Goal: Task Accomplishment & Management: Use online tool/utility

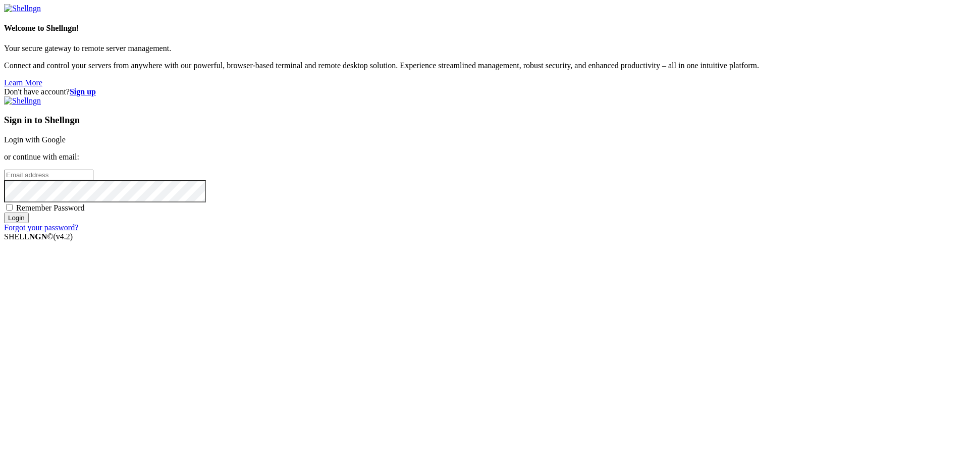
click at [93, 180] on input "email" at bounding box center [48, 175] width 89 height 11
type input "[EMAIL_ADDRESS][DOMAIN_NAME]"
click at [85, 212] on span "Remember Password" at bounding box center [50, 207] width 69 height 9
click at [13, 210] on input "Remember Password" at bounding box center [9, 207] width 7 height 7
checkbox input "true"
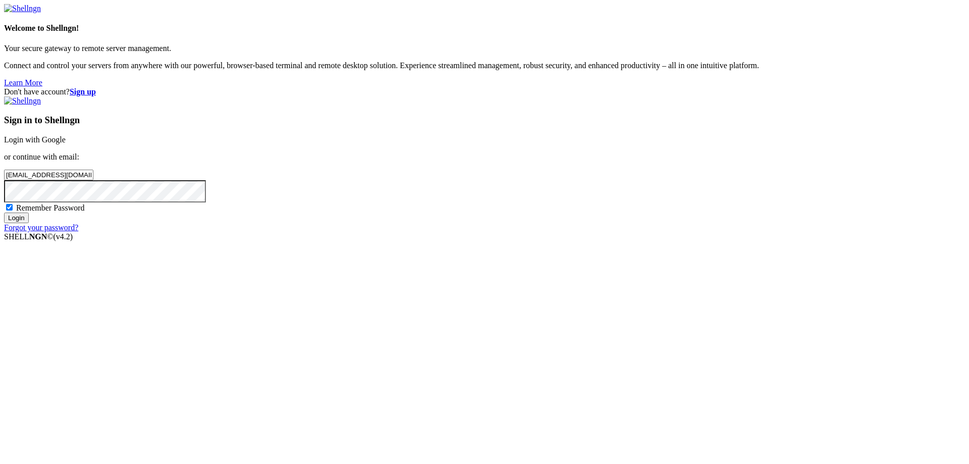
drag, startPoint x: 600, startPoint y: 338, endPoint x: 614, endPoint y: 345, distance: 15.8
click at [614, 232] on div "Sign in to Shellngn Login with Google or continue with email: [EMAIL_ADDRESS][D…" at bounding box center [484, 164] width 961 height 136
click at [523, 232] on div "Don't have account? Sign up Sign in to Shellngn Login with Google or continue w…" at bounding box center [484, 159] width 961 height 145
click at [29, 223] on input "Login" at bounding box center [16, 218] width 25 height 11
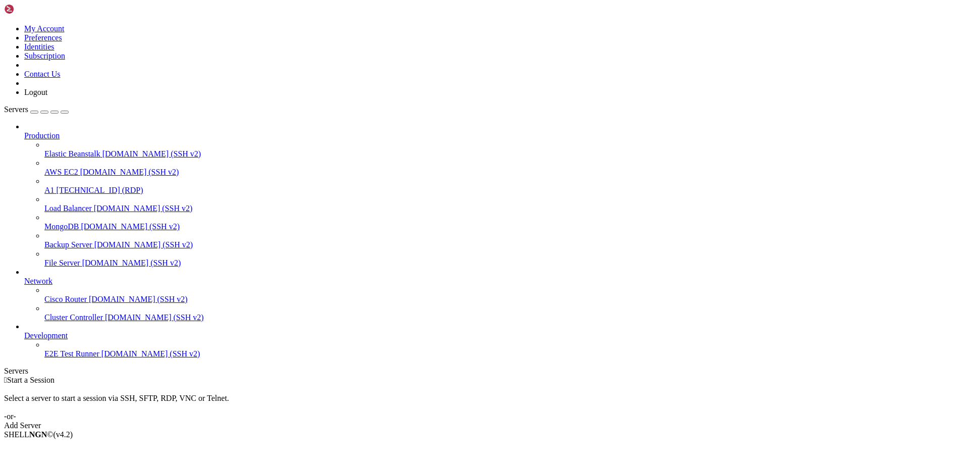
click at [55, 186] on span "A1" at bounding box center [49, 190] width 10 height 9
click at [51, 447] on span "Connect" at bounding box center [37, 451] width 27 height 9
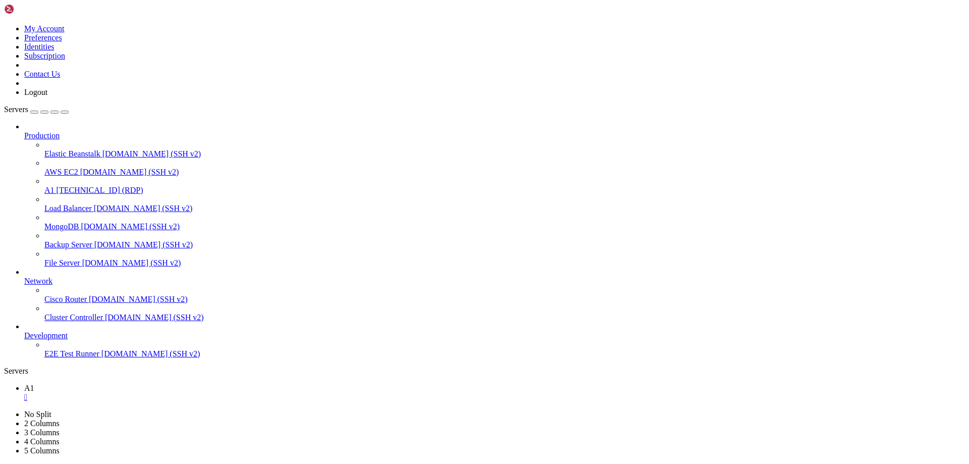
drag, startPoint x: 493, startPoint y: 695, endPoint x: 486, endPoint y: 649, distance: 46.5
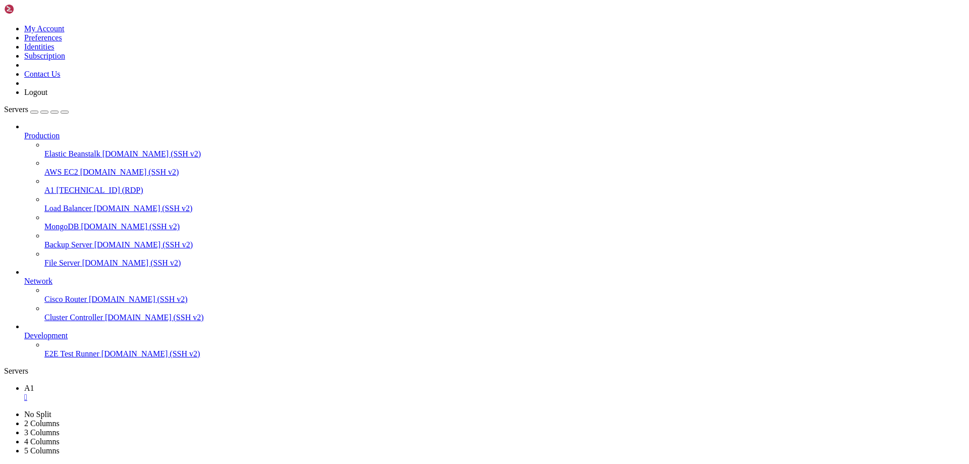
drag, startPoint x: 492, startPoint y: 697, endPoint x: 490, endPoint y: 659, distance: 38.4
drag, startPoint x: 490, startPoint y: 694, endPoint x: 498, endPoint y: 691, distance: 8.6
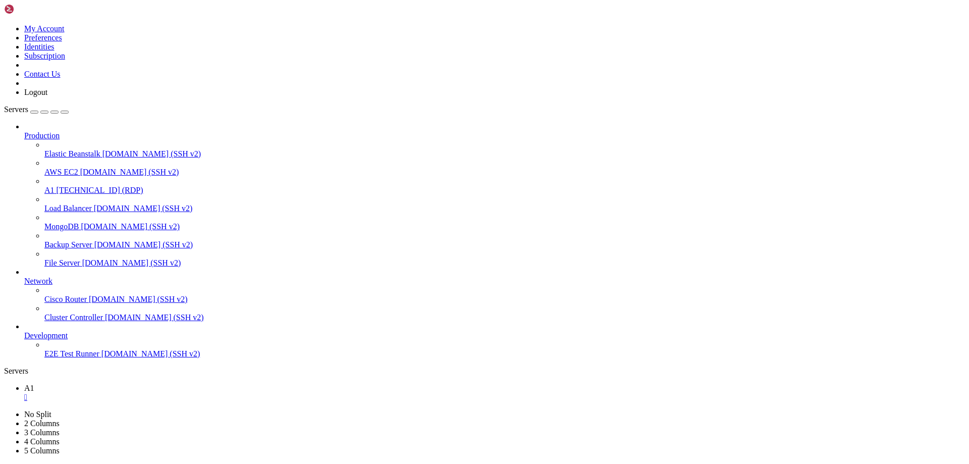
drag, startPoint x: 494, startPoint y: 655, endPoint x: 493, endPoint y: 647, distance: 8.1
drag, startPoint x: 492, startPoint y: 686, endPoint x: 496, endPoint y: 675, distance: 11.3
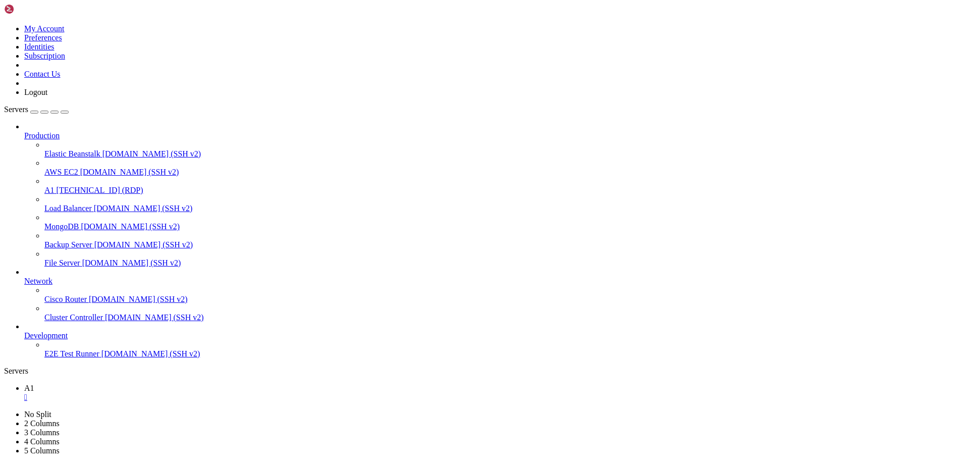
click at [279, 241] on div at bounding box center [484, 232] width 969 height 464
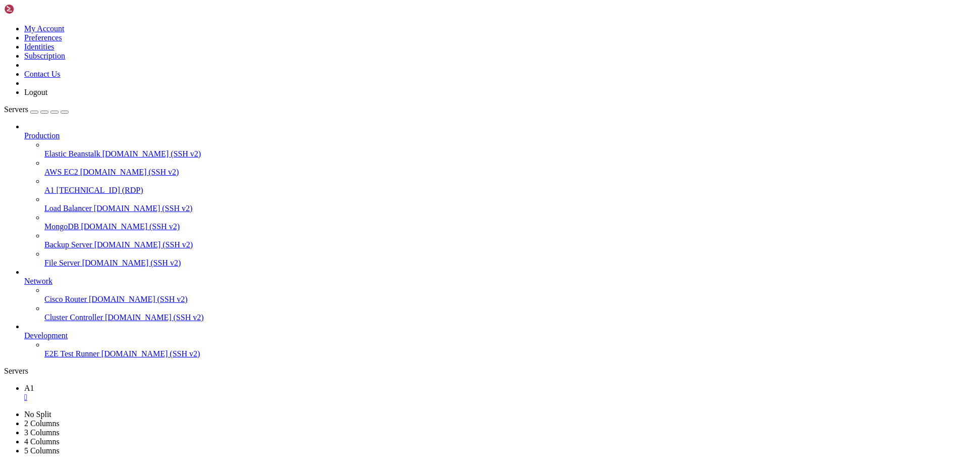
click at [64, 33] on div at bounding box center [484, 232] width 969 height 464
click at [34, 112] on div "button" at bounding box center [34, 112] width 0 height 0
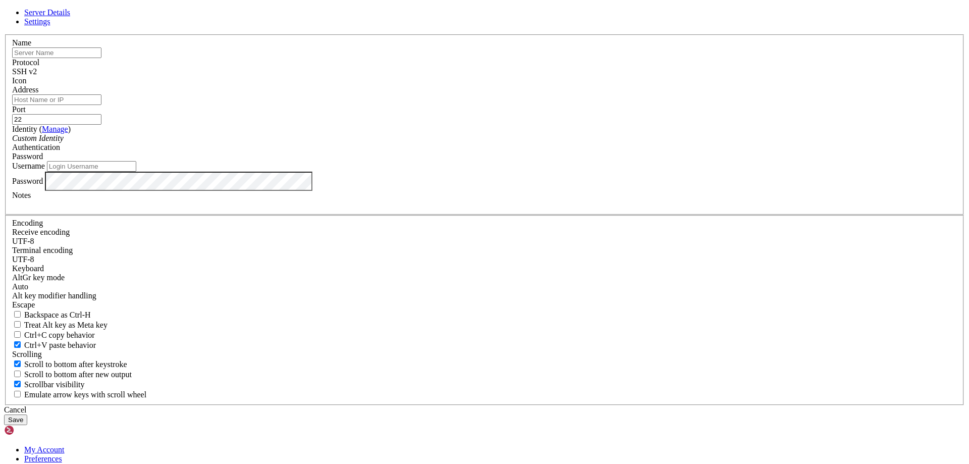
click at [553, 76] on div "SSH v2" at bounding box center [484, 71] width 945 height 9
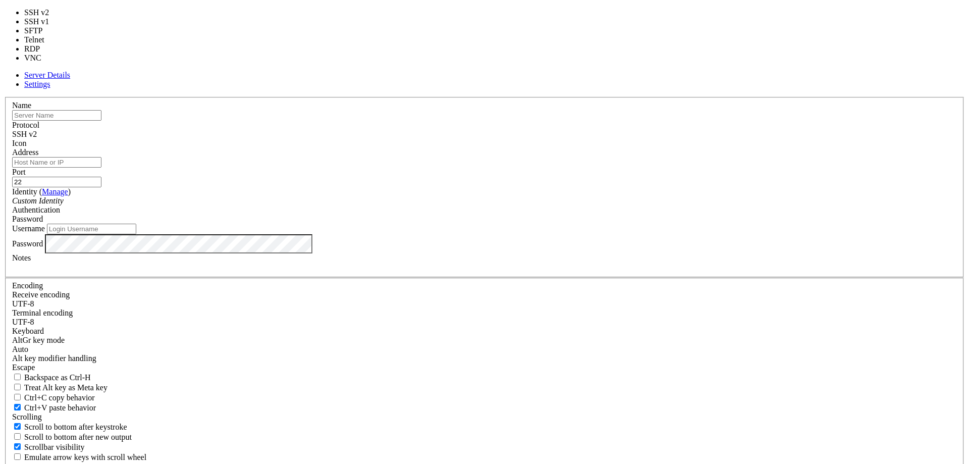
type input "5900"
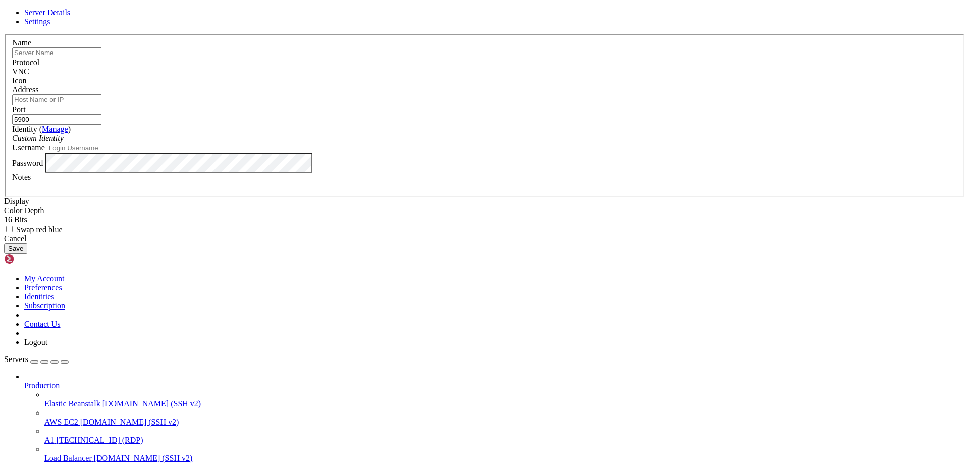
click at [101, 105] on input "Address" at bounding box center [56, 99] width 89 height 11
type input "[TECHNICAL_ID]"
click at [27, 254] on button "Save" at bounding box center [15, 248] width 23 height 11
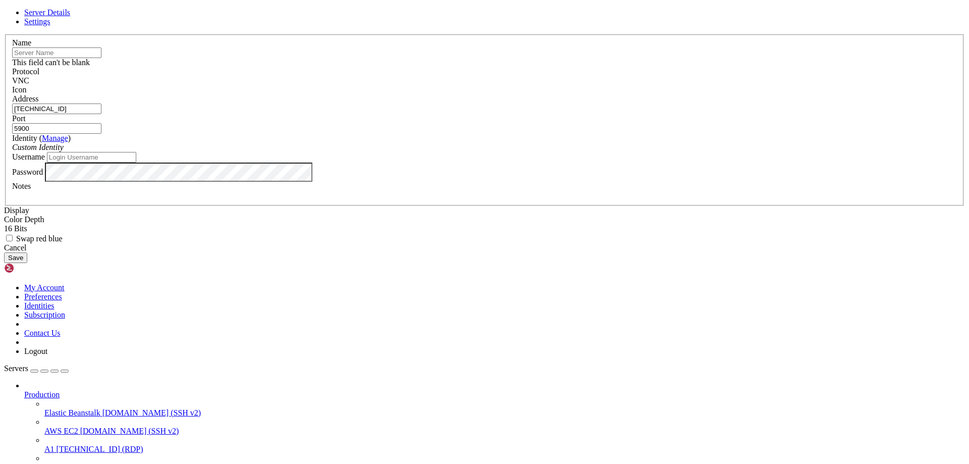
drag, startPoint x: 410, startPoint y: 130, endPoint x: 263, endPoint y: 174, distance: 152.8
click at [263, 174] on div "Server Details Settings Name This field can't be blank Protocol VNC Icon" at bounding box center [484, 135] width 961 height 255
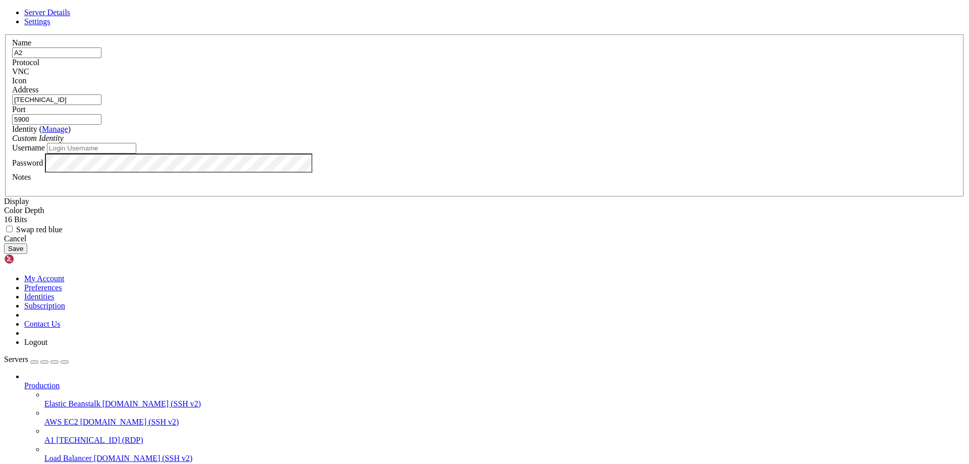
type input "A2"
click at [27, 254] on button "Save" at bounding box center [15, 248] width 23 height 11
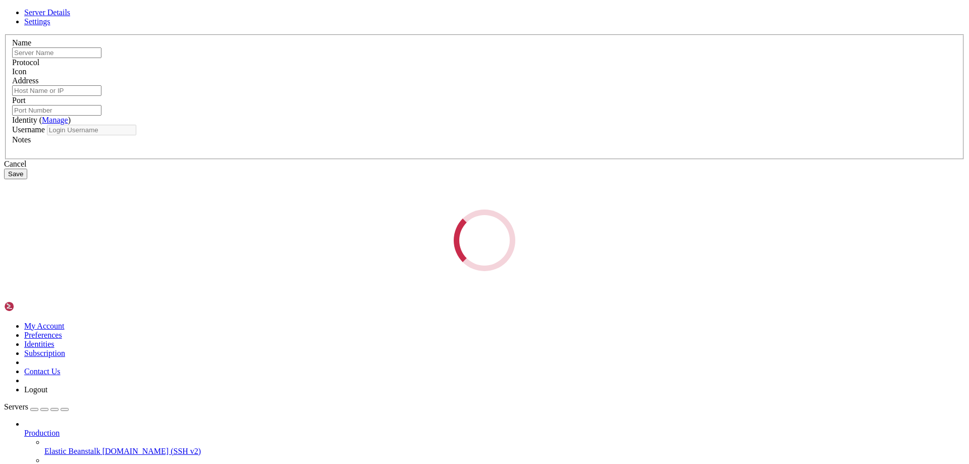
type input "A2"
type input "[TECHNICAL_ID]"
type input "5900"
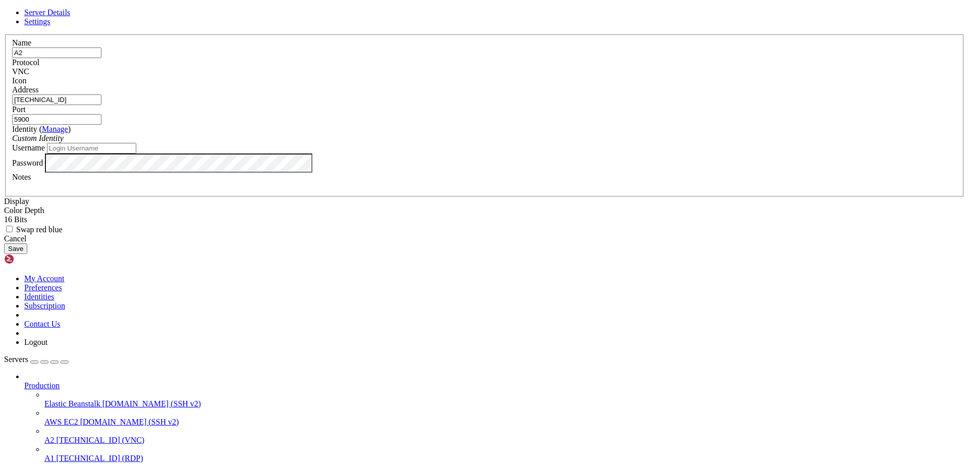
click at [448, 153] on div "Username" at bounding box center [484, 148] width 945 height 11
click at [136, 153] on input "Username" at bounding box center [91, 148] width 89 height 11
type input "A"
type input "Administrator"
click at [31, 181] on label "Notes" at bounding box center [21, 177] width 19 height 9
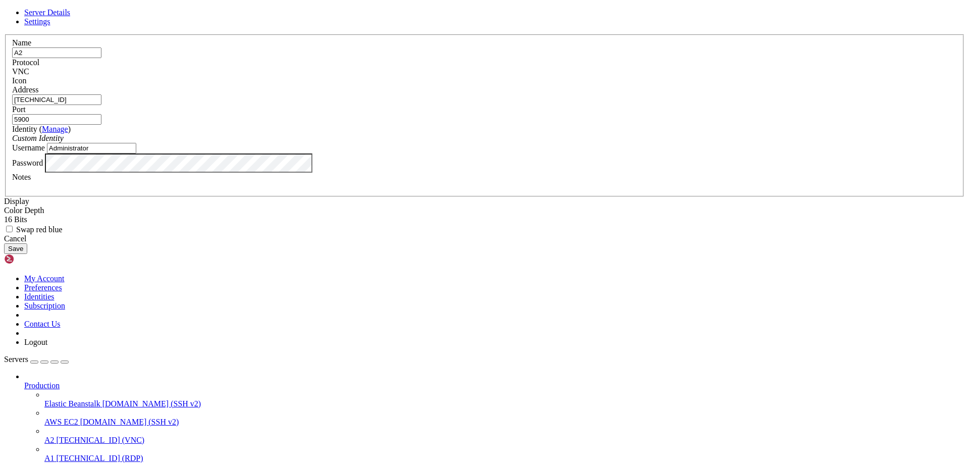
click at [31, 181] on label "Notes" at bounding box center [21, 177] width 19 height 9
click at [27, 254] on button "Save" at bounding box center [15, 248] width 23 height 11
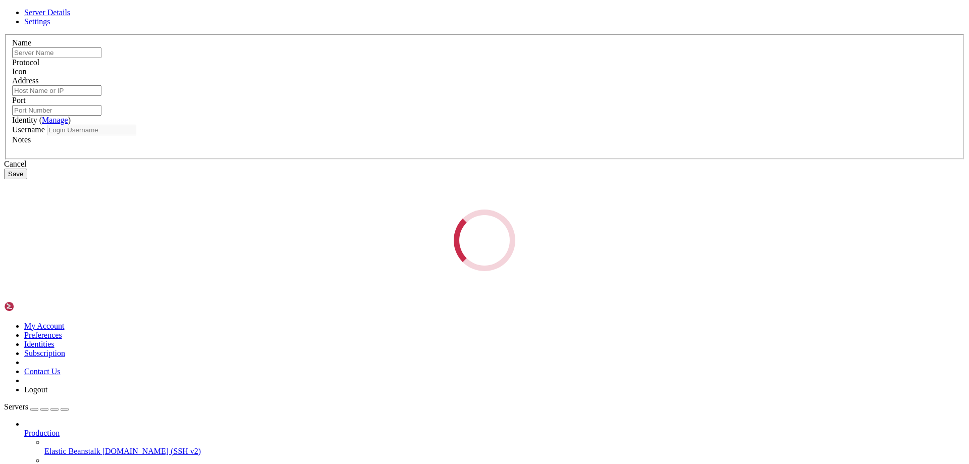
type input "A2"
type input "[TECHNICAL_ID]"
type input "5900"
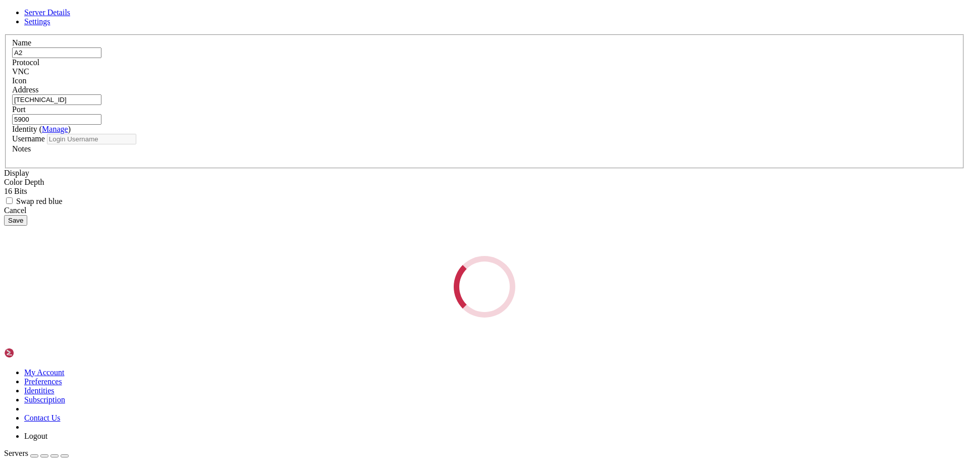
type input "Administrator"
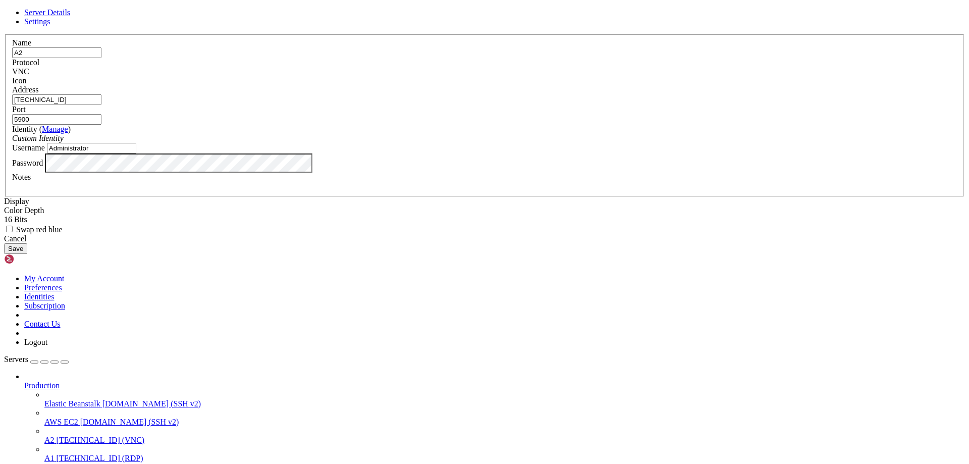
click at [101, 105] on input "[TECHNICAL_ID]" at bounding box center [56, 99] width 89 height 11
type input "[TECHNICAL_ID]"
click at [136, 153] on input "Administrator" at bounding box center [91, 148] width 89 height 11
type input "A"
click at [598, 254] on div "Cancel Save" at bounding box center [484, 244] width 961 height 20
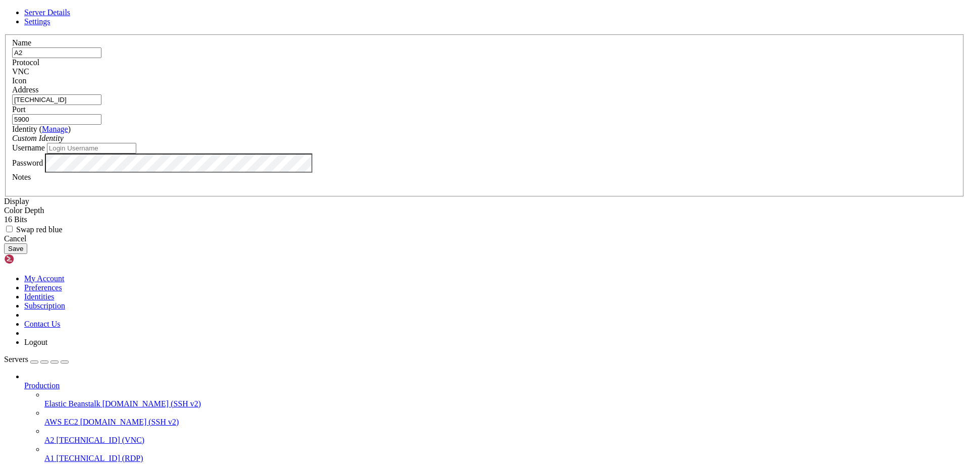
click at [27, 254] on button "Save" at bounding box center [15, 248] width 23 height 11
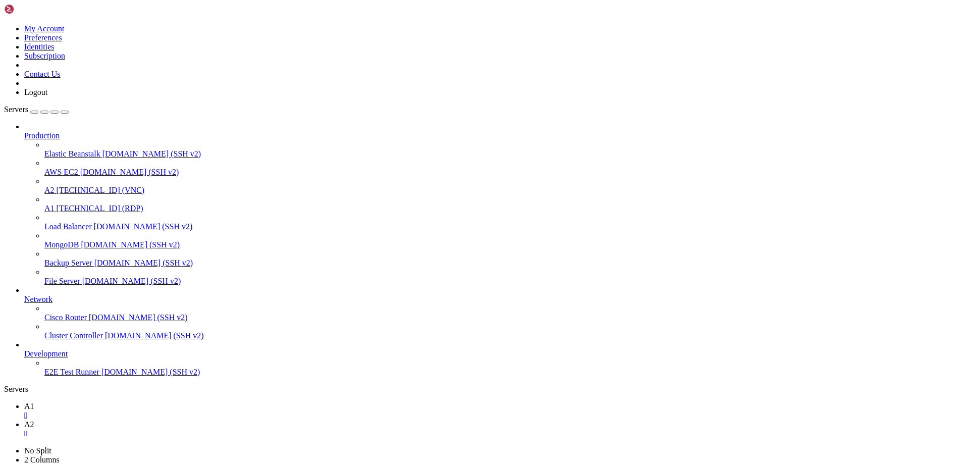
click at [249, 447] on div "" at bounding box center [494, 451] width 941 height 9
click at [62, 204] on span "[TECHNICAL_ID] (RDP)" at bounding box center [100, 208] width 87 height 9
click at [24, 402] on icon at bounding box center [24, 406] width 0 height 9
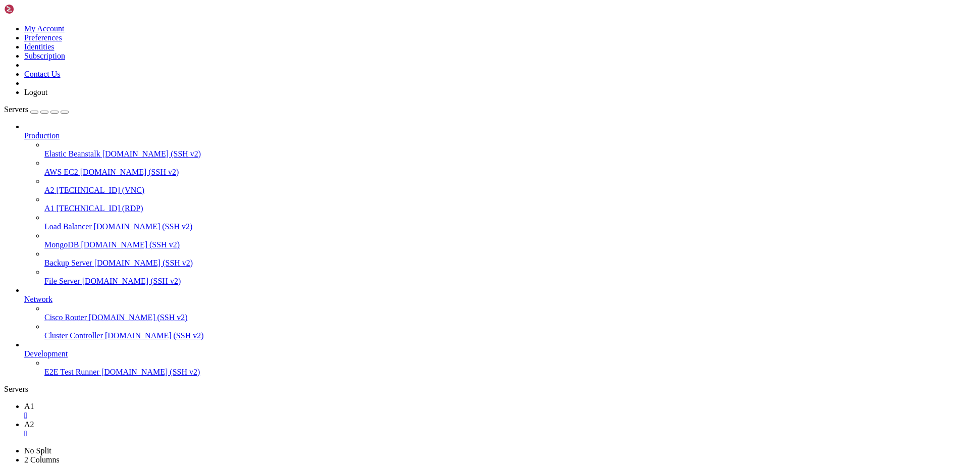
drag, startPoint x: 841, startPoint y: 767, endPoint x: 845, endPoint y: 863, distance: 96.0
drag, startPoint x: 138, startPoint y: 816, endPoint x: 87, endPoint y: 822, distance: 51.8
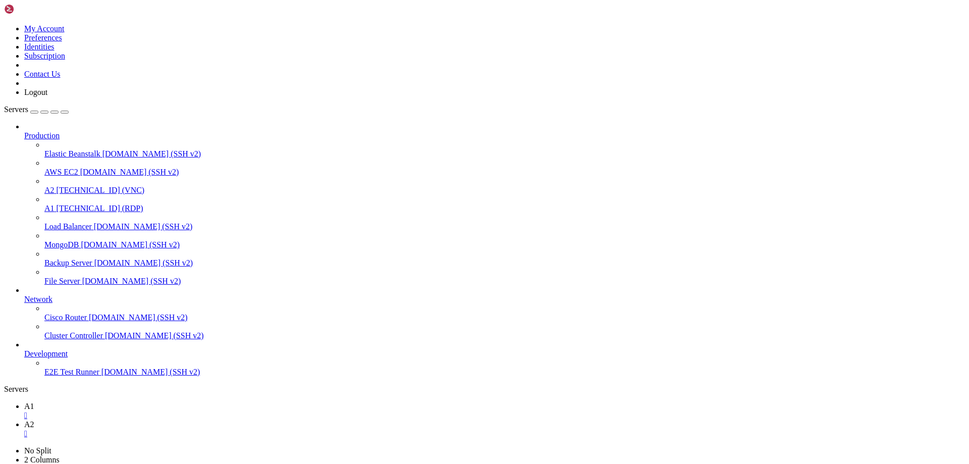
click at [159, 411] on div "" at bounding box center [494, 415] width 941 height 9
click at [159, 429] on div "" at bounding box center [494, 433] width 941 height 9
click at [159, 394] on div " Start a Session Select a server to start a session via SSH, SFTP, RDP, VNC or…" at bounding box center [484, 421] width 961 height 55
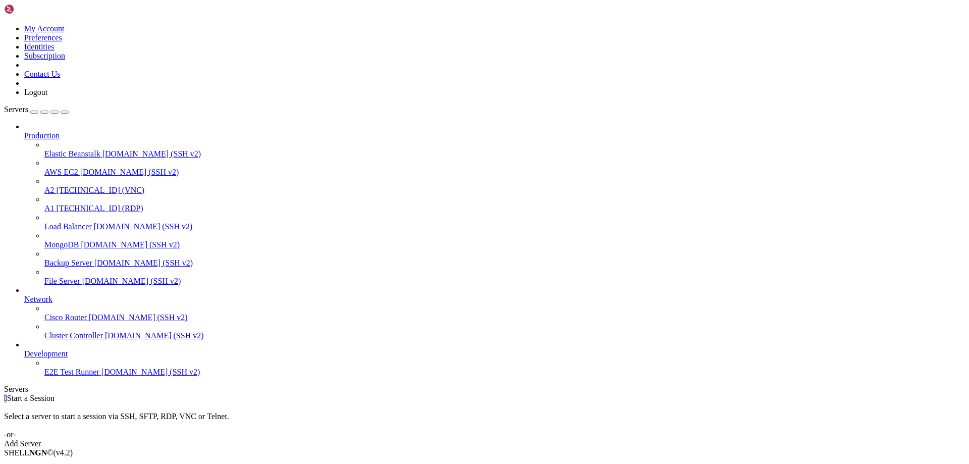
click at [159, 394] on div " Start a Session Select a server to start a session via SSH, SFTP, RDP, VNC or…" at bounding box center [484, 421] width 961 height 55
click at [116, 463] on li "Connect" at bounding box center [70, 469] width 92 height 9
click at [86, 186] on span "[TECHNICAL_ID] (VNC)" at bounding box center [101, 190] width 88 height 9
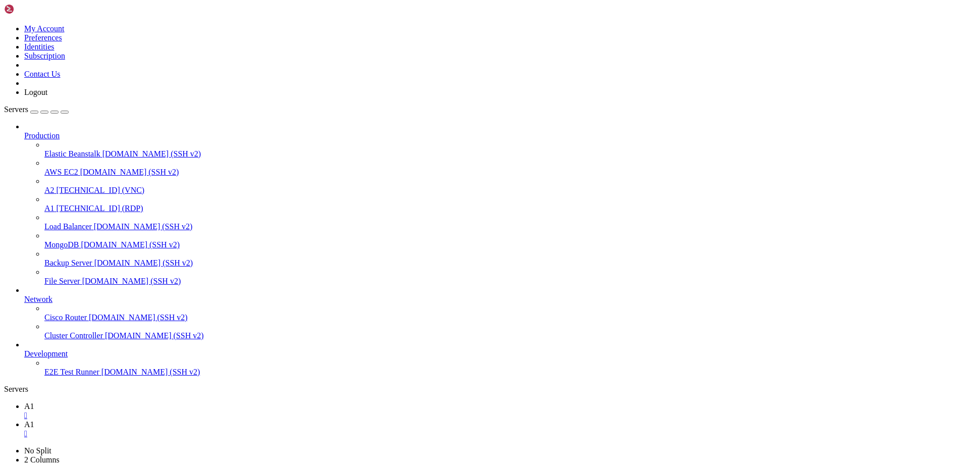
click at [196, 420] on link "A1 " at bounding box center [494, 429] width 941 height 18
click at [206, 420] on link "A1 " at bounding box center [494, 429] width 941 height 18
click at [204, 429] on div "" at bounding box center [494, 433] width 941 height 9
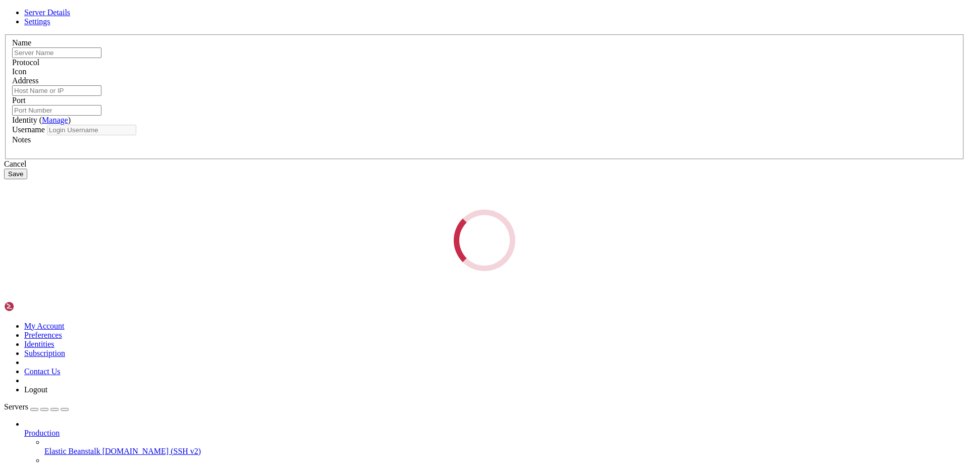
type input "A2"
type input "[TECHNICAL_ID]"
type input "5900"
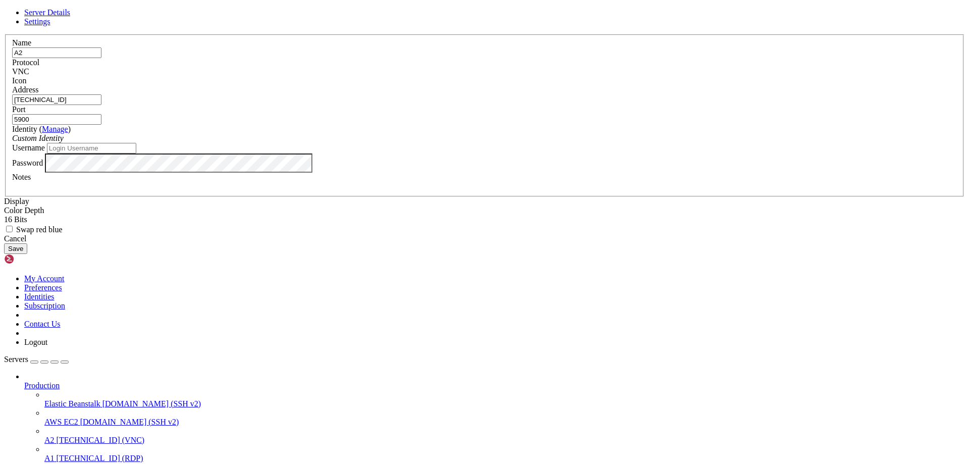
click at [136, 153] on input "Username" at bounding box center [91, 148] width 89 height 11
type input "a"
click at [511, 173] on div "Password" at bounding box center [484, 162] width 945 height 19
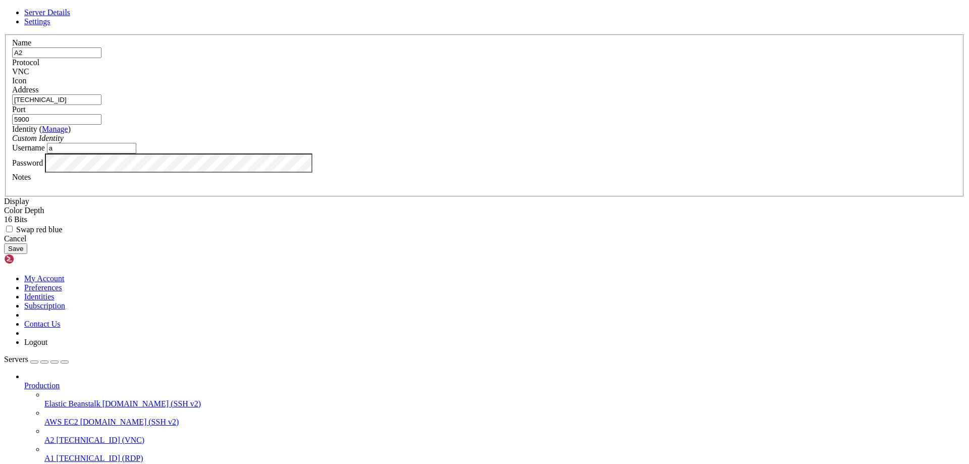
click at [27, 254] on button "Save" at bounding box center [15, 248] width 23 height 11
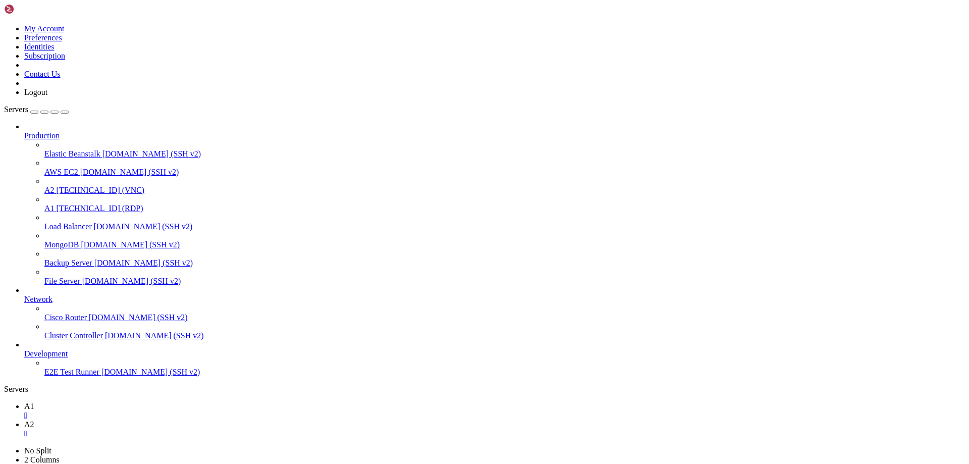
click at [34, 420] on span "A2" at bounding box center [29, 424] width 10 height 9
click at [34, 402] on span "A1" at bounding box center [29, 406] width 10 height 9
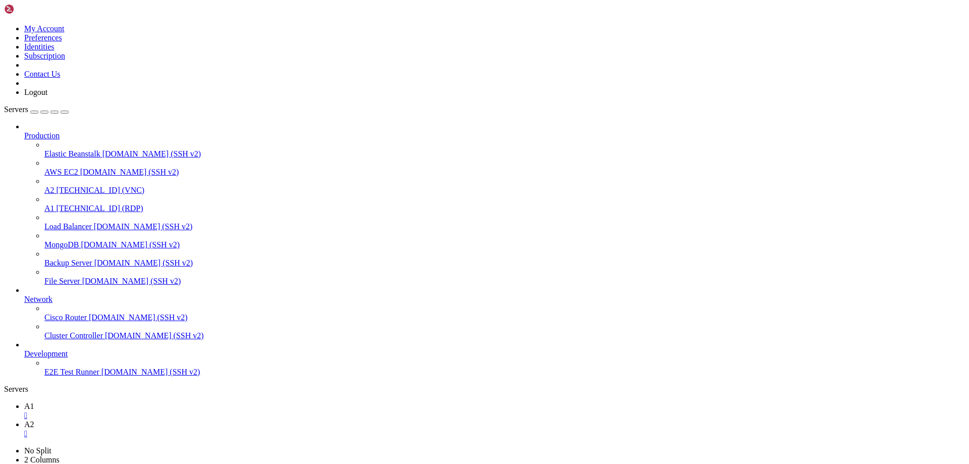
click at [81, 240] on span "[DOMAIN_NAME] (SSH v2)" at bounding box center [130, 244] width 99 height 9
click at [55, 204] on span "A1" at bounding box center [49, 208] width 10 height 9
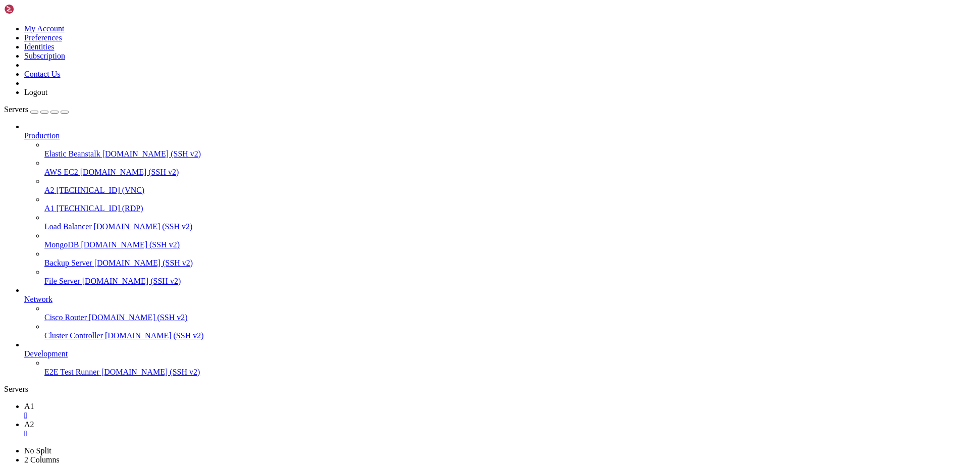
click at [57, 186] on span "[TECHNICAL_ID] (VNC)" at bounding box center [101, 190] width 88 height 9
click at [24, 420] on icon at bounding box center [24, 424] width 0 height 9
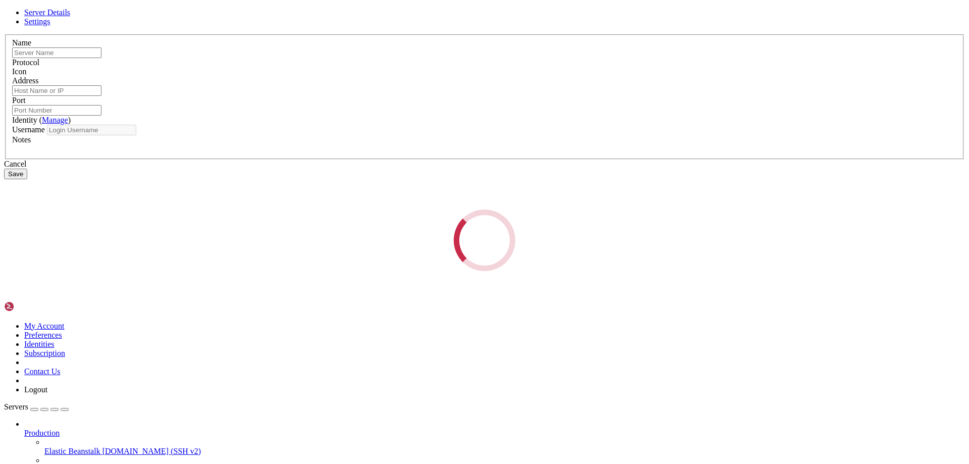
type input "A2"
type input "[TECHNICAL_ID]"
type input "5900"
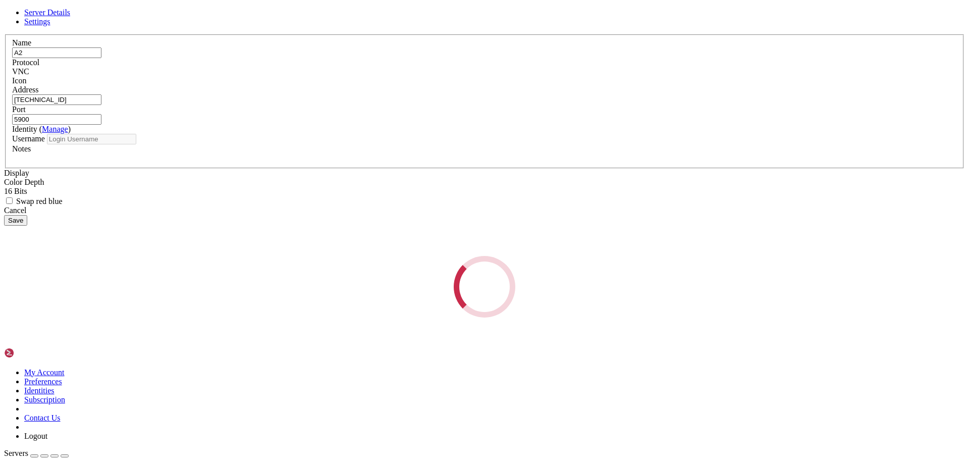
type input "a"
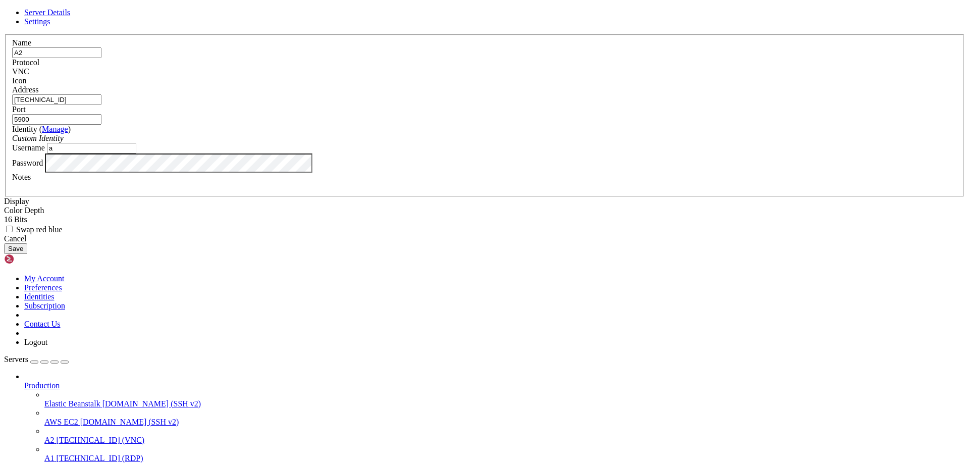
click at [27, 254] on button "Save" at bounding box center [15, 248] width 23 height 11
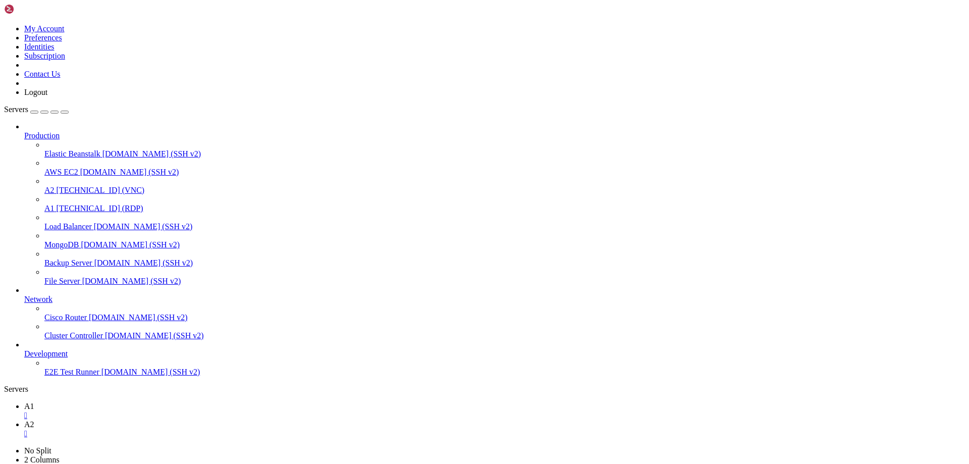
click at [154, 402] on link "A1 " at bounding box center [494, 411] width 941 height 18
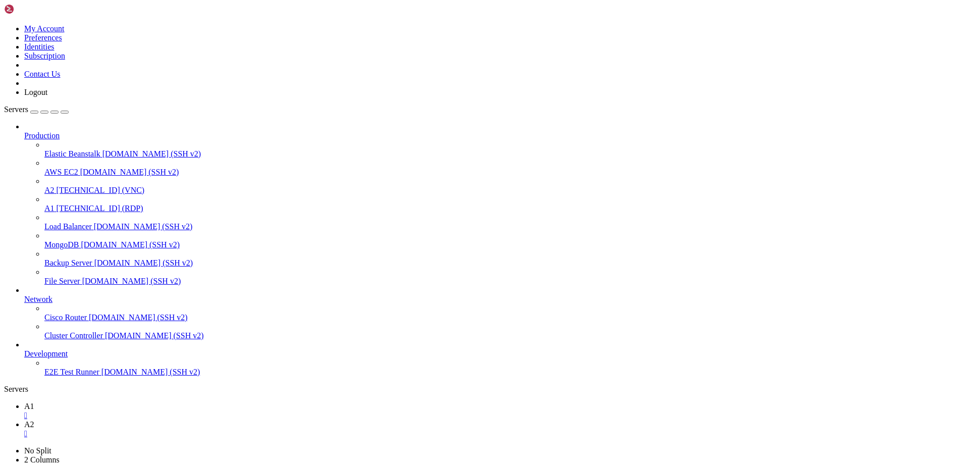
click at [202, 429] on div "" at bounding box center [494, 433] width 941 height 9
